Goal: Information Seeking & Learning: Learn about a topic

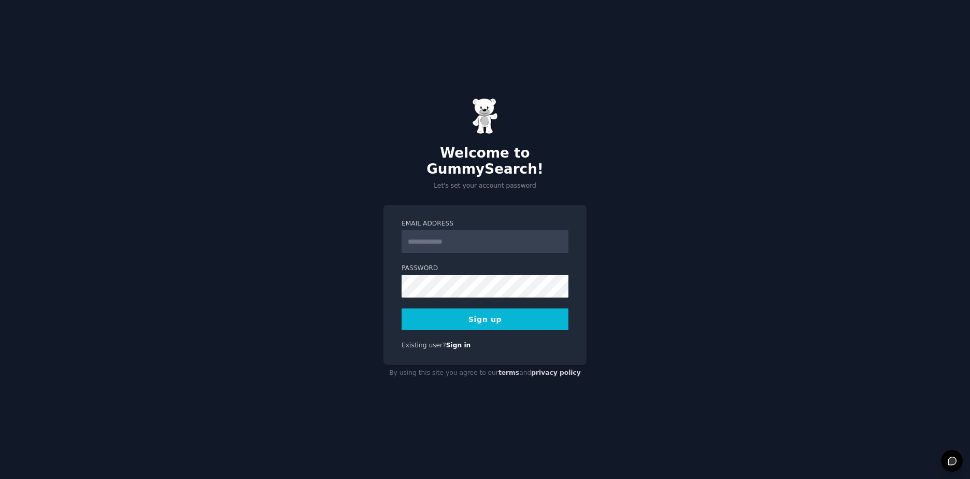
click at [460, 235] on input "Email Address" at bounding box center [484, 241] width 167 height 23
type input "**********"
click at [474, 314] on button "Sign up" at bounding box center [484, 319] width 167 height 22
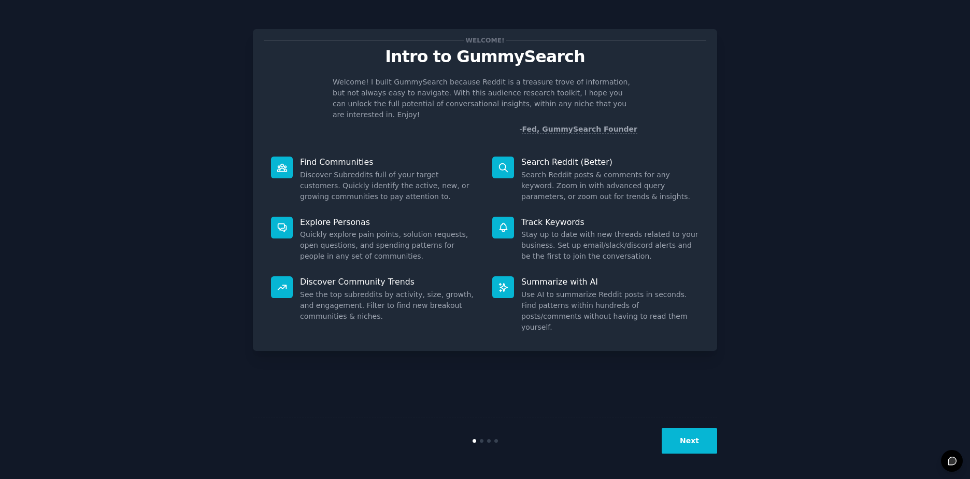
click at [692, 437] on button "Next" at bounding box center [688, 440] width 55 height 25
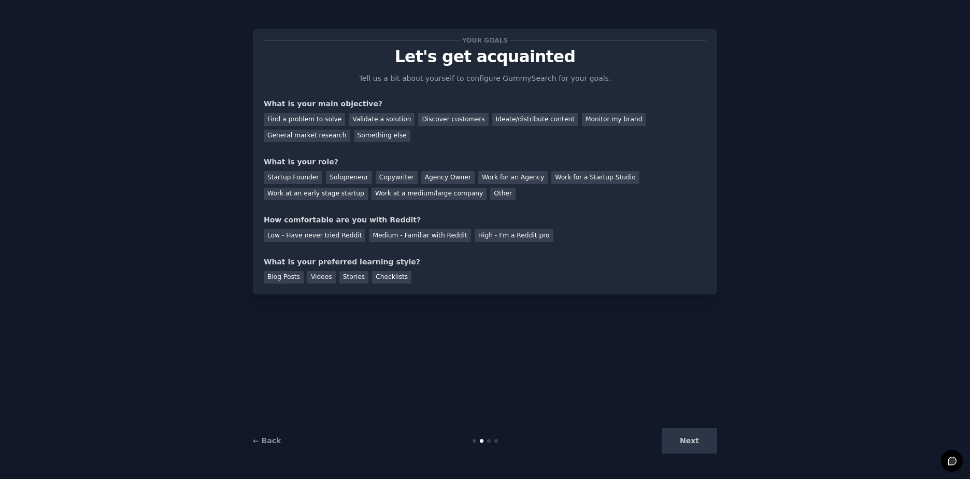
click at [692, 439] on div "Next" at bounding box center [639, 440] width 155 height 25
click at [490, 189] on div "Other" at bounding box center [502, 193] width 25 height 13
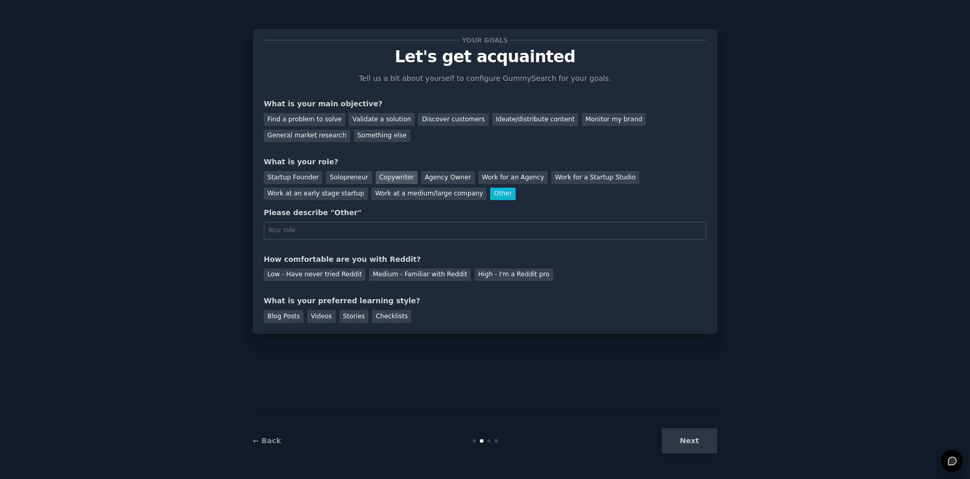
click at [387, 177] on div "Copywriter" at bounding box center [396, 177] width 42 height 13
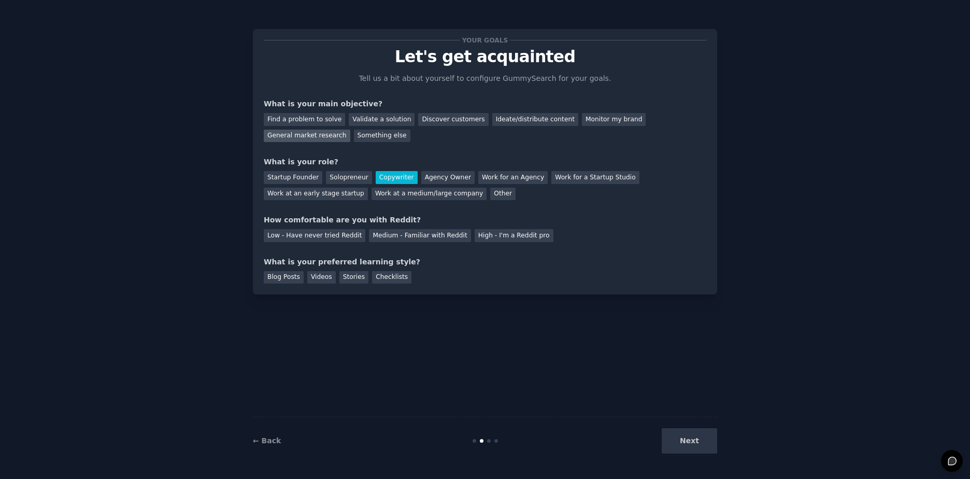
click at [350, 129] on div "General market research" at bounding box center [307, 135] width 86 height 13
click at [319, 276] on div "Videos" at bounding box center [321, 277] width 28 height 13
click at [482, 238] on div "High - I'm a Reddit pro" at bounding box center [513, 235] width 79 height 13
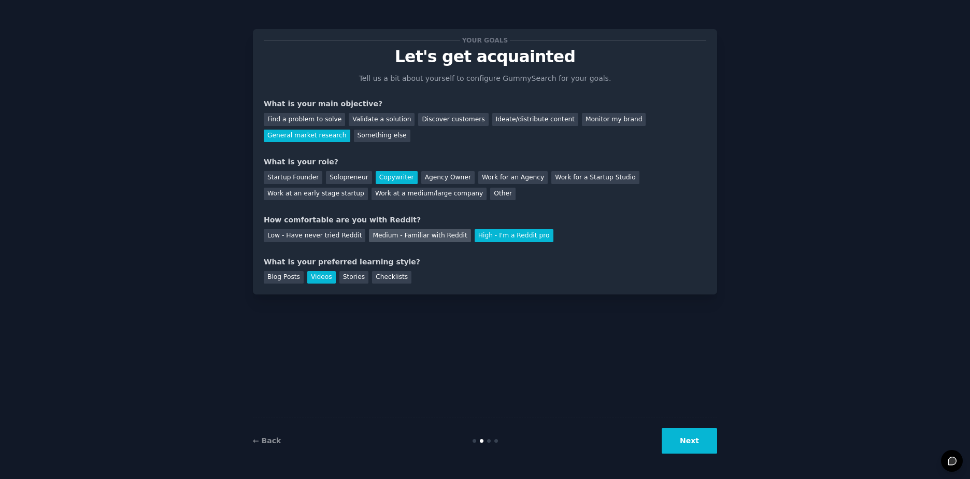
click at [418, 234] on div "Medium - Familiar with Reddit" at bounding box center [420, 235] width 102 height 13
click at [706, 440] on button "Next" at bounding box center [688, 440] width 55 height 25
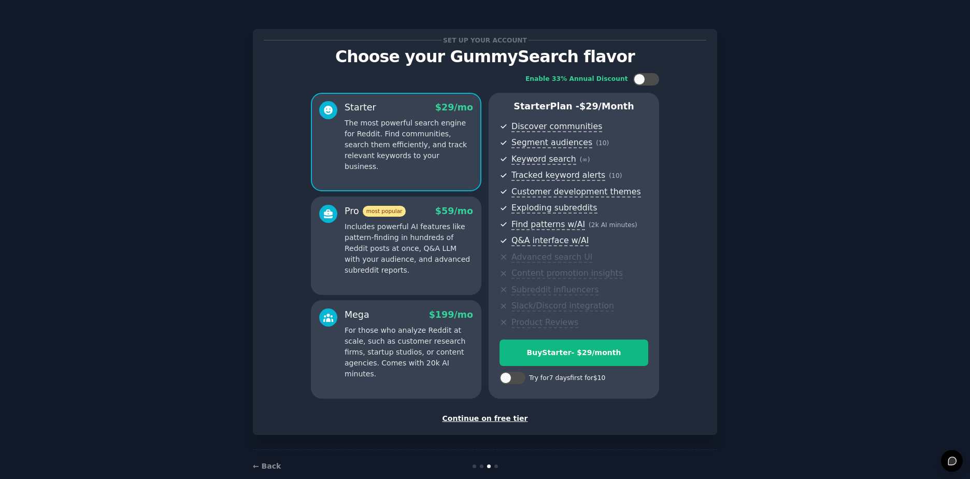
click at [502, 417] on div "Continue on free tier" at bounding box center [485, 418] width 442 height 11
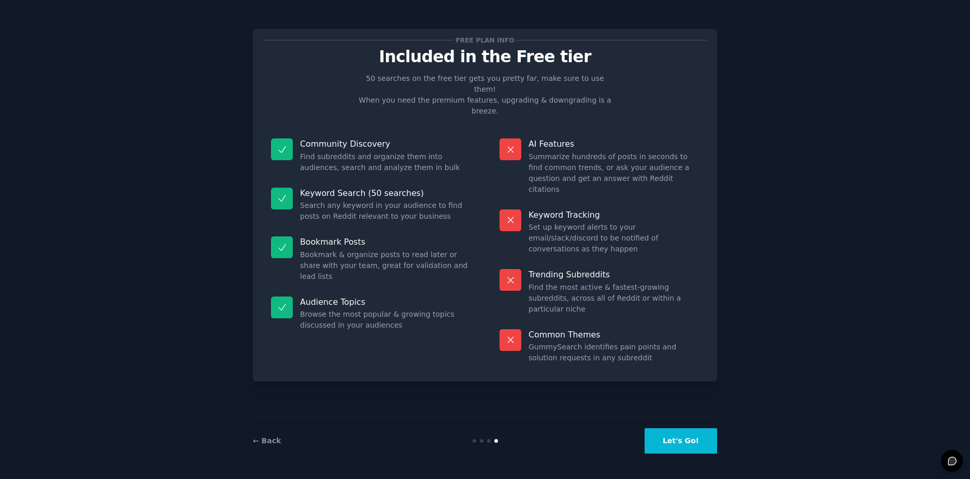
click at [689, 443] on button "Let's Go!" at bounding box center [680, 440] width 73 height 25
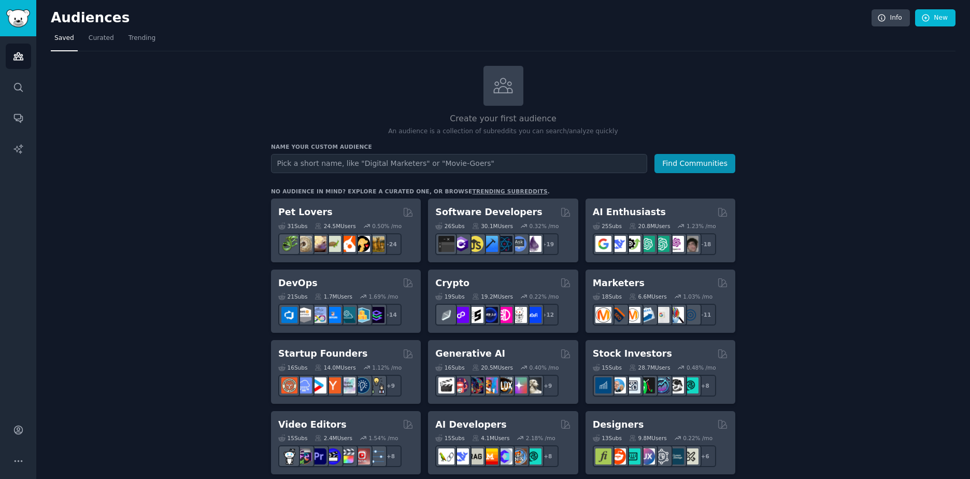
click at [446, 161] on input "text" at bounding box center [459, 163] width 376 height 19
type input "retro futurism"
click at [654, 154] on button "Find Communities" at bounding box center [694, 163] width 81 height 19
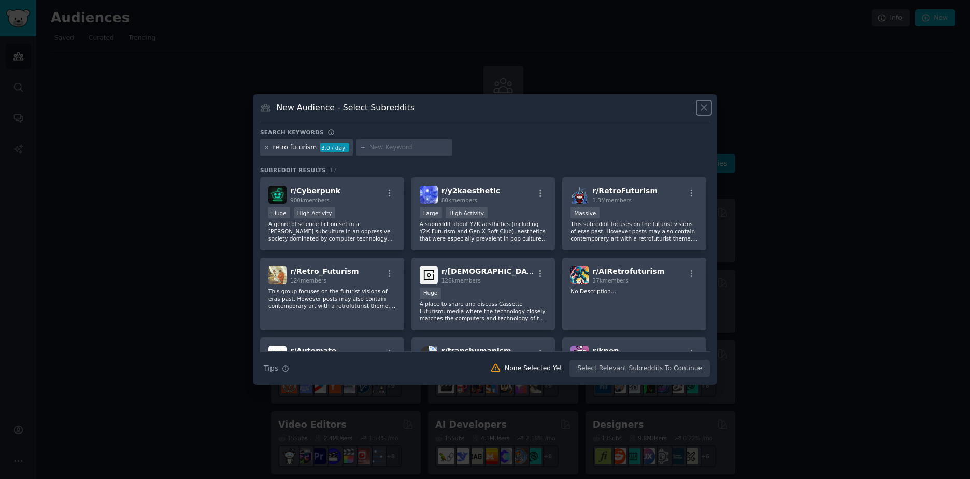
click at [709, 110] on icon at bounding box center [703, 107] width 11 height 11
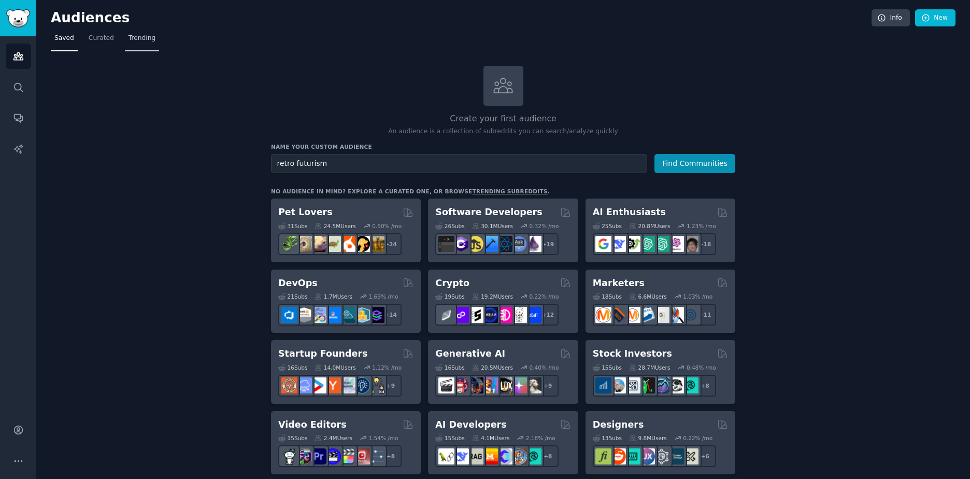
click at [138, 37] on span "Trending" at bounding box center [141, 38] width 27 height 9
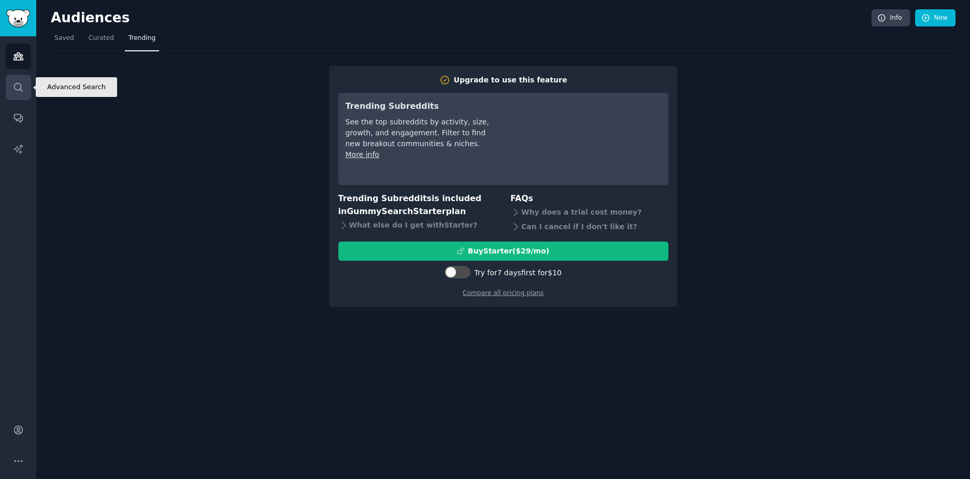
click at [11, 85] on link "Search" at bounding box center [18, 87] width 25 height 25
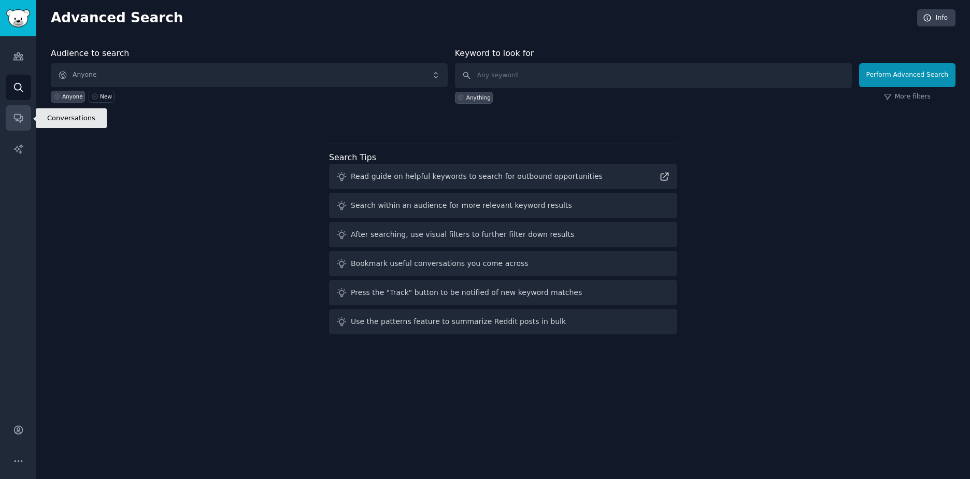
click at [16, 116] on icon "Sidebar" at bounding box center [18, 117] width 11 height 11
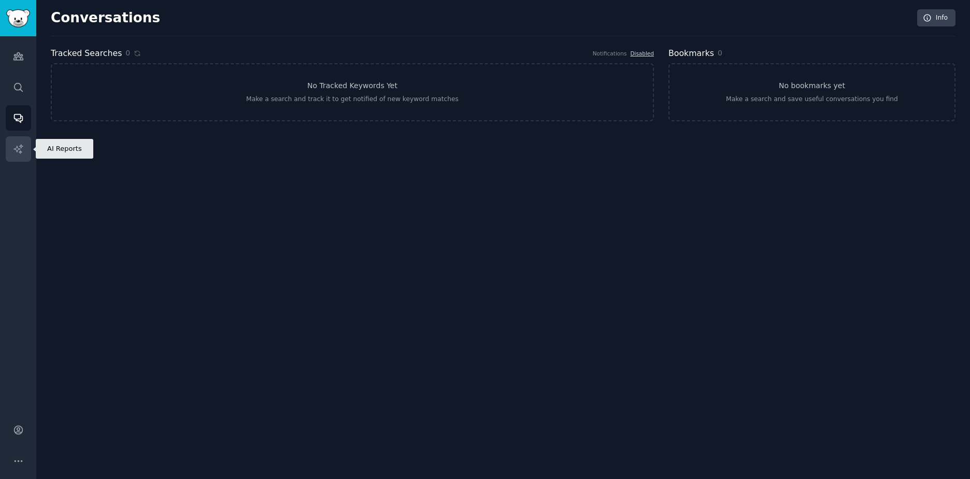
click at [12, 150] on link "AI Reports" at bounding box center [18, 148] width 25 height 25
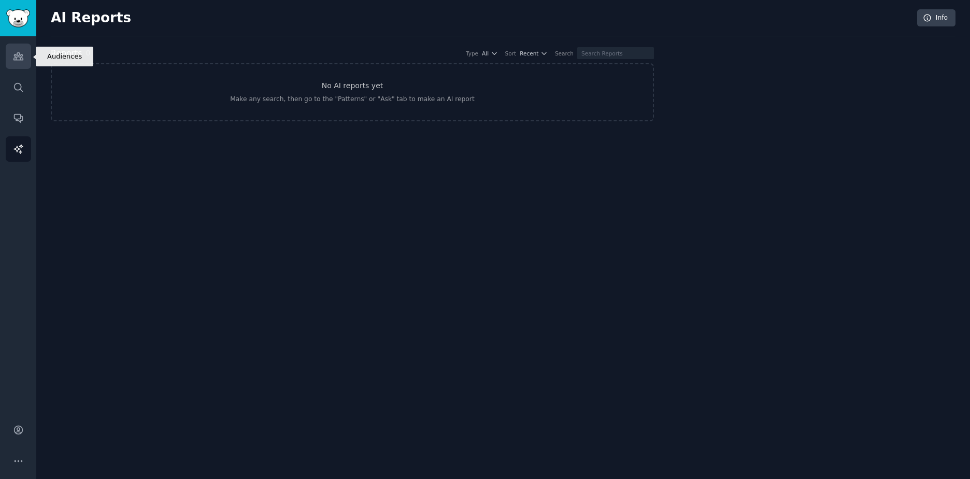
click at [26, 61] on link "Audiences" at bounding box center [18, 56] width 25 height 25
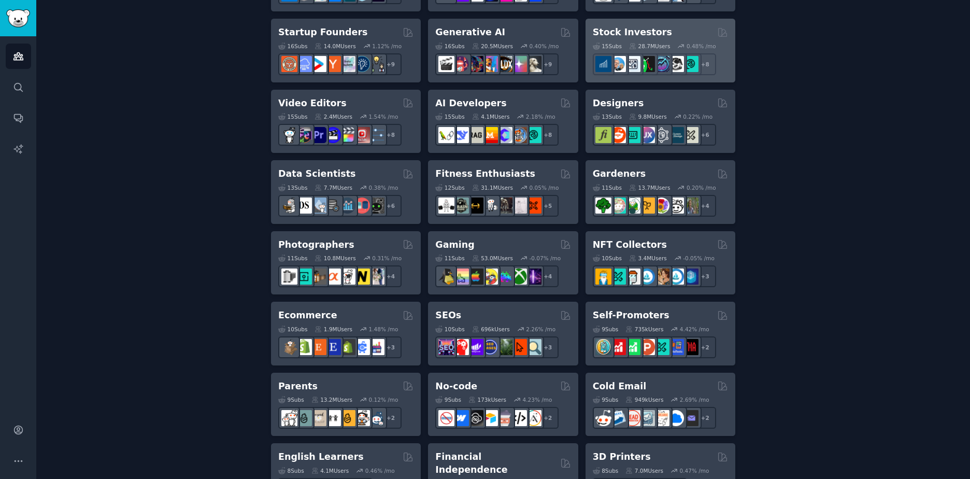
scroll to position [345, 0]
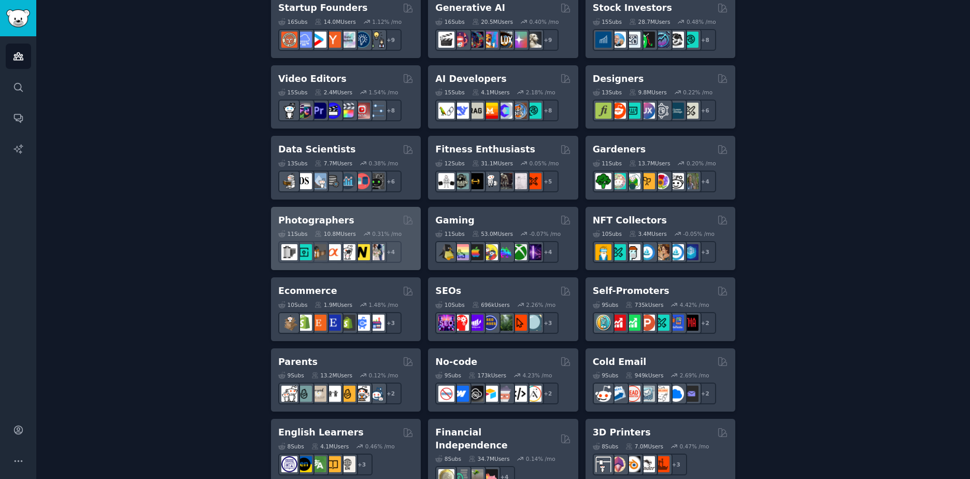
click at [336, 214] on h2 "Photographers" at bounding box center [316, 220] width 76 height 13
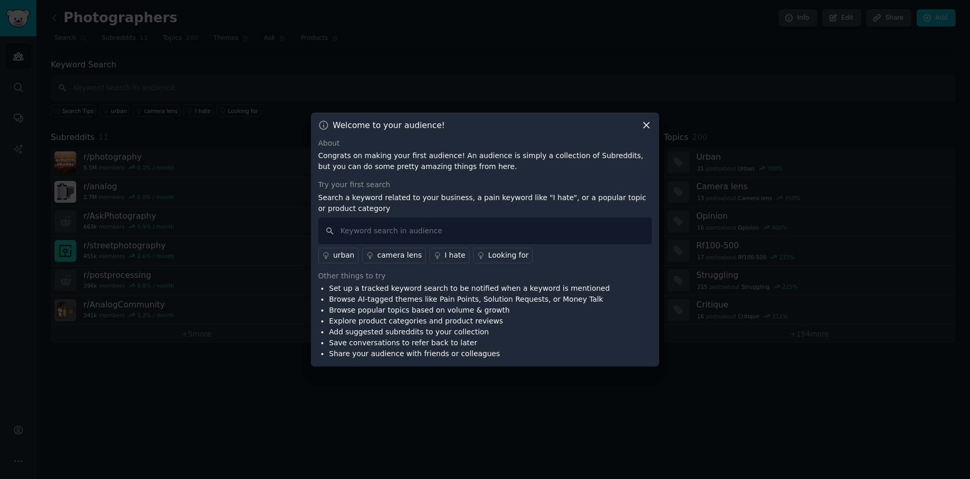
drag, startPoint x: 681, startPoint y: 149, endPoint x: 754, endPoint y: 91, distance: 93.7
click at [754, 92] on div at bounding box center [485, 239] width 970 height 479
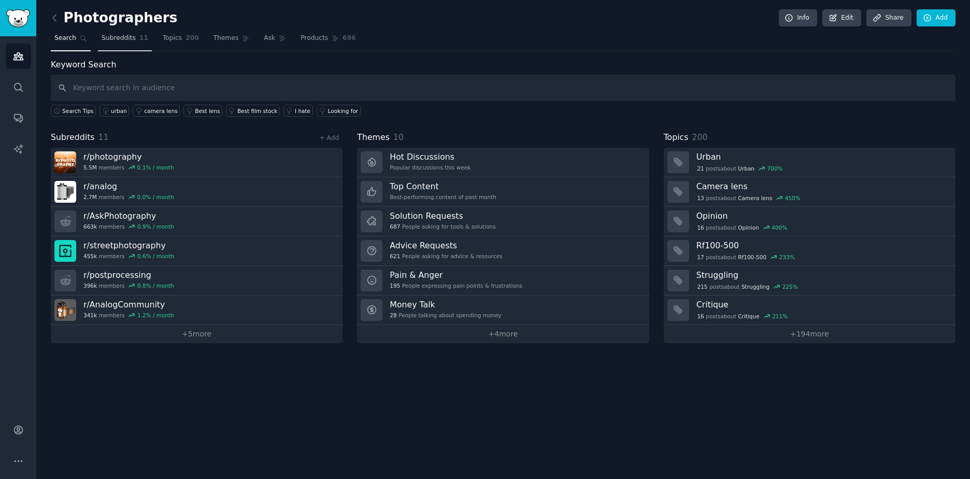
click at [120, 37] on span "Subreddits" at bounding box center [119, 38] width 34 height 9
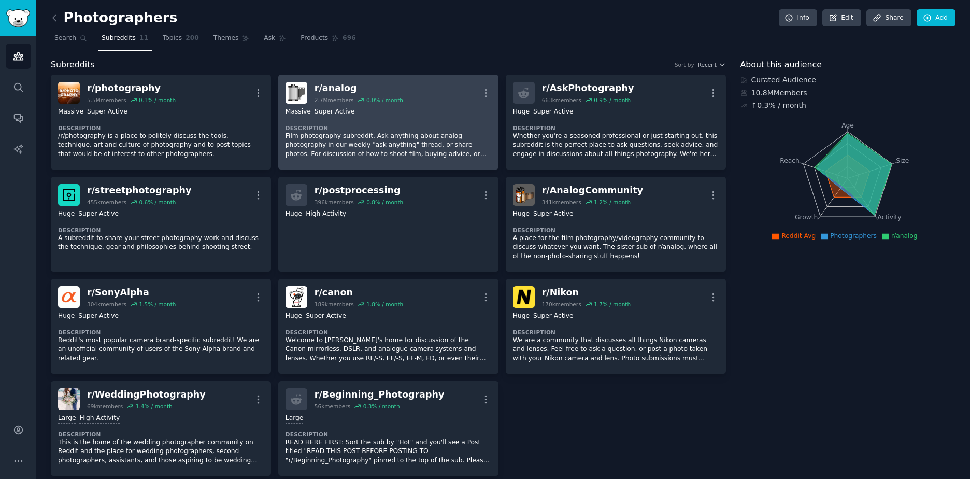
click at [333, 91] on div "r/ analog" at bounding box center [358, 88] width 89 height 13
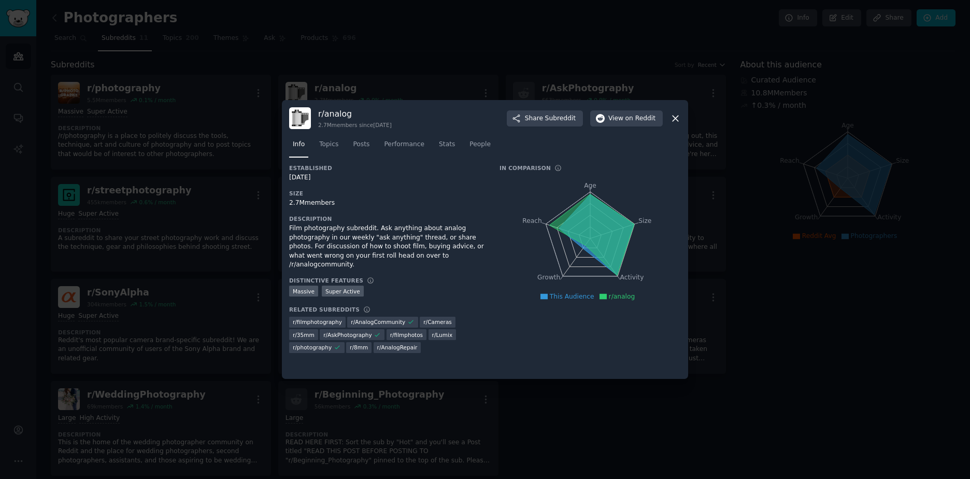
click at [590, 203] on icon at bounding box center [591, 234] width 84 height 81
click at [676, 115] on icon at bounding box center [675, 118] width 11 height 11
